Goal: Information Seeking & Learning: Understand process/instructions

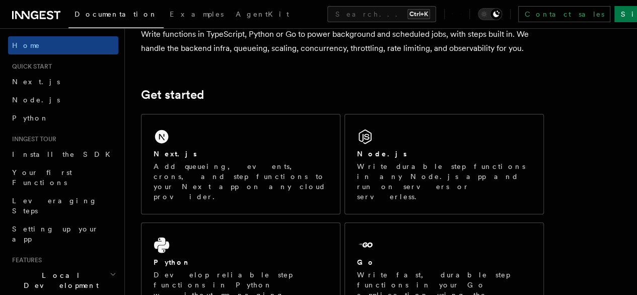
scroll to position [98, 0]
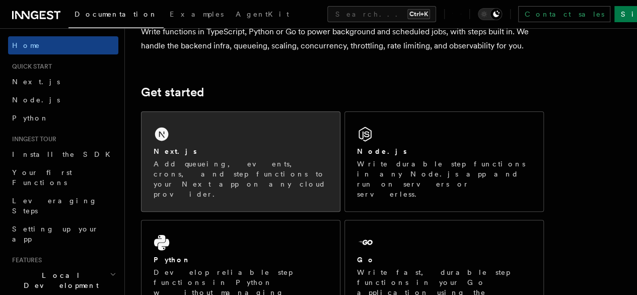
click at [329, 149] on div "Next.js Add queueing, events, crons, and step functions to your Next app on any…" at bounding box center [241, 161] width 199 height 99
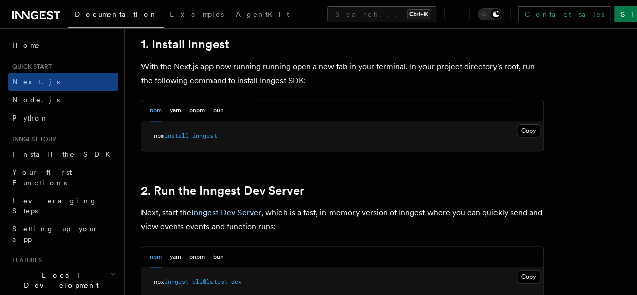
scroll to position [574, 0]
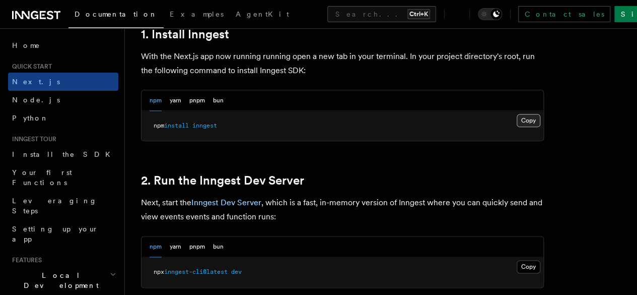
click at [517, 127] on button "Copy Copied" at bounding box center [529, 120] width 24 height 13
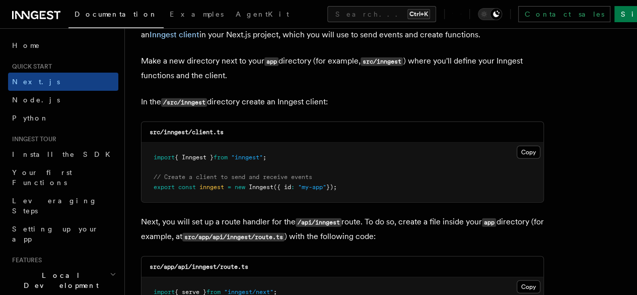
scroll to position [1240, 0]
click at [517, 145] on button "Copy Copied" at bounding box center [529, 151] width 24 height 13
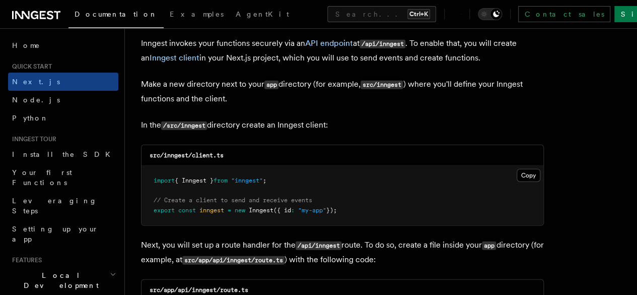
scroll to position [1215, 0]
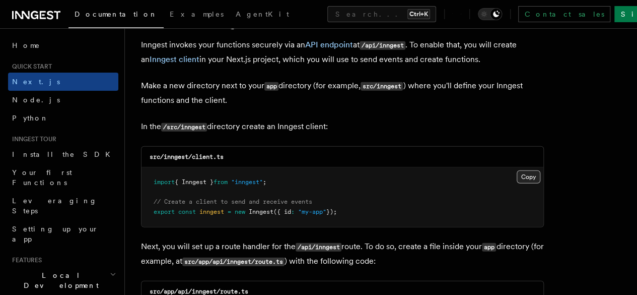
click at [517, 170] on button "Copy Copied" at bounding box center [529, 176] width 24 height 13
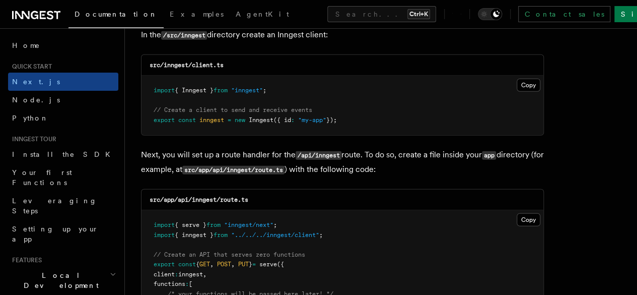
click at [302, 116] on span ""my-app"" at bounding box center [312, 119] width 28 height 7
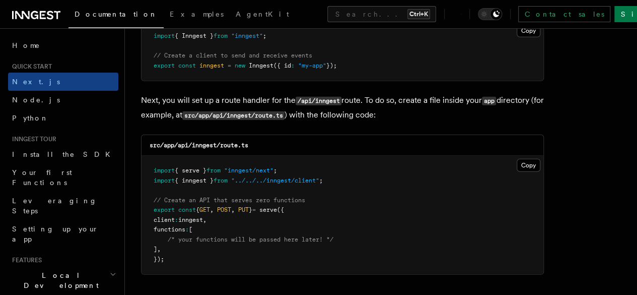
scroll to position [1368, 0]
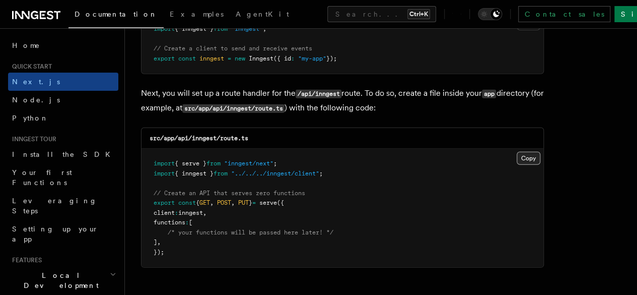
click at [517, 152] on button "Copy Copied" at bounding box center [529, 158] width 24 height 13
